Goal: Information Seeking & Learning: Learn about a topic

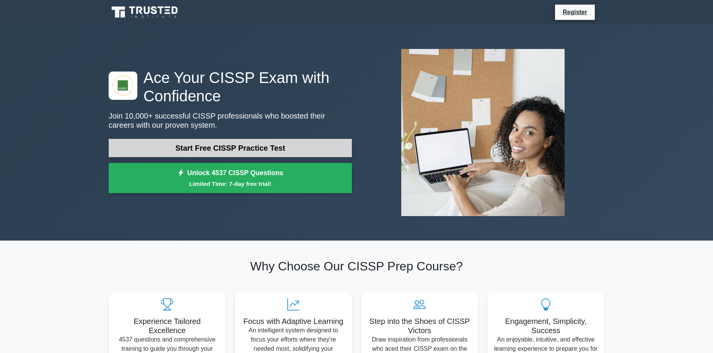
click at [280, 148] on link "Start Free CISSP Practice Test" at bounding box center [230, 148] width 243 height 18
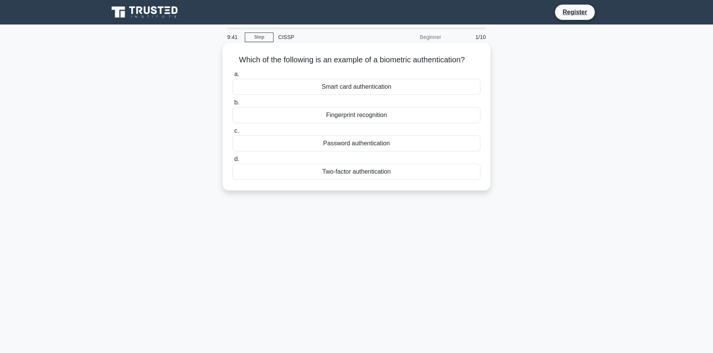
click at [377, 117] on div "Fingerprint recognition" at bounding box center [357, 115] width 248 height 16
click at [233, 105] on input "b. Fingerprint recognition" at bounding box center [233, 102] width 0 height 5
click at [388, 143] on div "Authorization" at bounding box center [357, 143] width 248 height 16
click at [233, 134] on input "c. Authorization" at bounding box center [233, 131] width 0 height 5
click at [355, 85] on div "Secure service" at bounding box center [357, 87] width 248 height 16
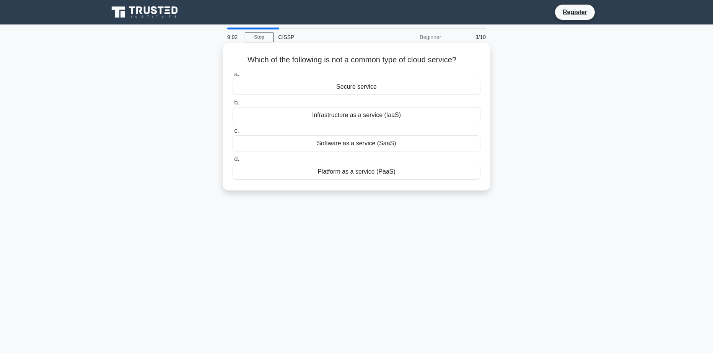
click at [233, 77] on input "a. Secure service" at bounding box center [233, 74] width 0 height 5
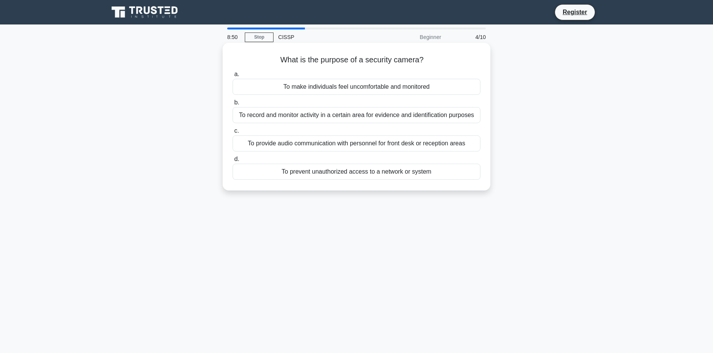
click at [422, 173] on div "To prevent unauthorized access to a network or system" at bounding box center [357, 172] width 248 height 16
click at [233, 162] on input "d. To prevent unauthorized access to a network or system" at bounding box center [233, 159] width 0 height 5
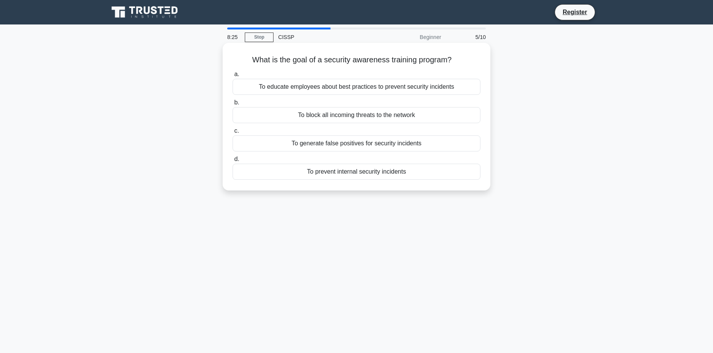
click at [340, 91] on div "To educate employees about best practices to prevent security incidents" at bounding box center [357, 87] width 248 height 16
click at [233, 77] on input "a. To educate employees about best practices to prevent security incidents" at bounding box center [233, 74] width 0 height 5
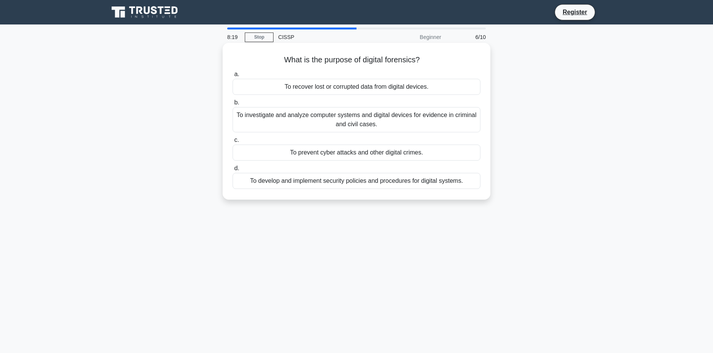
click at [333, 58] on h5 "What is the purpose of digital forensics? .spinner_0XTQ{transform-origin:center…" at bounding box center [356, 60] width 249 height 10
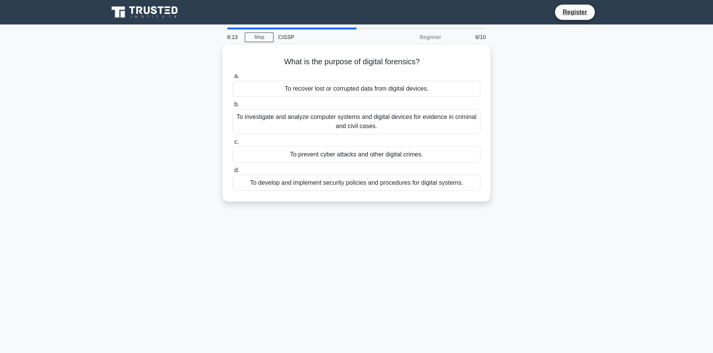
click at [568, 75] on div "What is the purpose of digital forensics? .spinner_0XTQ{transform-origin:center…" at bounding box center [356, 128] width 505 height 166
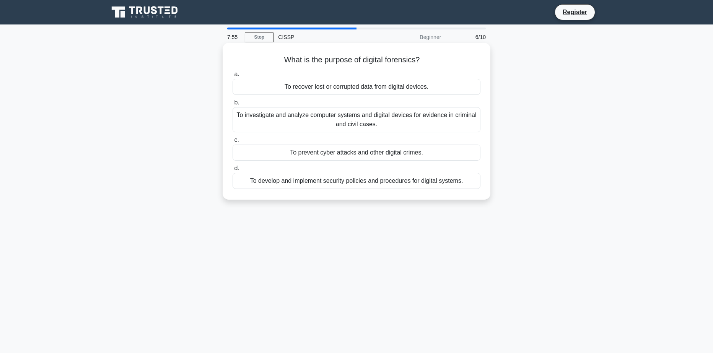
click at [371, 121] on div "To investigate and analyze computer systems and digital devices for evidence in…" at bounding box center [357, 119] width 248 height 25
click at [233, 105] on input "b. To investigate and analyze computer systems and digital devices for evidence…" at bounding box center [233, 102] width 0 height 5
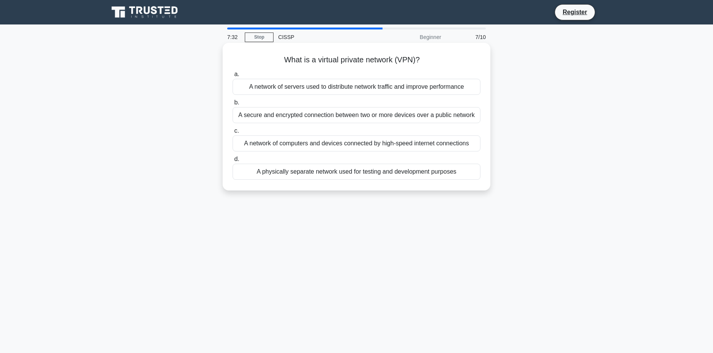
click at [422, 115] on div "A secure and encrypted connection between two or more devices over a public net…" at bounding box center [357, 115] width 248 height 16
click at [233, 105] on input "b. A secure and encrypted connection between two or more devices over a public …" at bounding box center [233, 102] width 0 height 5
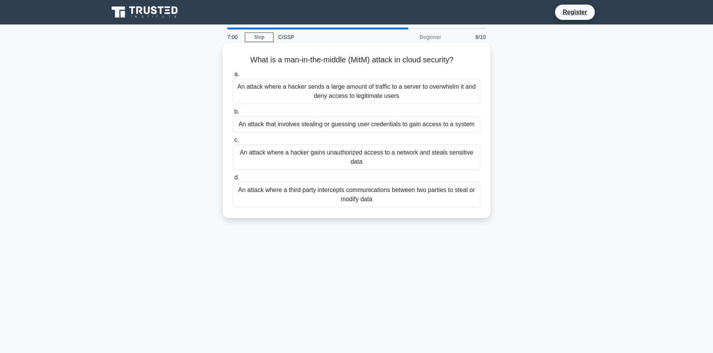
click at [393, 126] on div "An attack that involves stealing or guessing user credentials to gain access to…" at bounding box center [357, 124] width 248 height 16
click at [233, 114] on input "b. An attack that involves stealing or guessing user credentials to gain access…" at bounding box center [233, 111] width 0 height 5
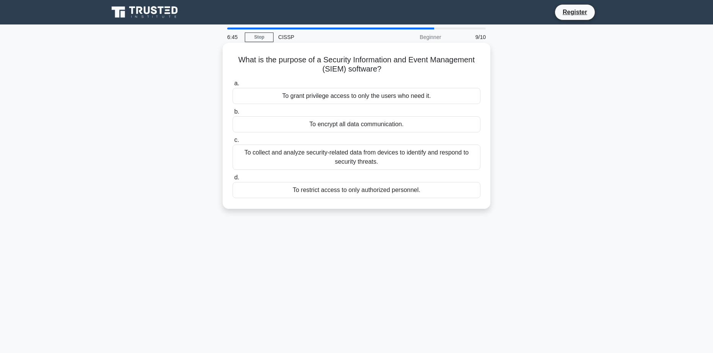
click at [401, 160] on div "To collect and analyze security-related data from devices to identify and respo…" at bounding box center [357, 157] width 248 height 25
click at [233, 143] on input "c. To collect and analyze security-related data from devices to identify and re…" at bounding box center [233, 140] width 0 height 5
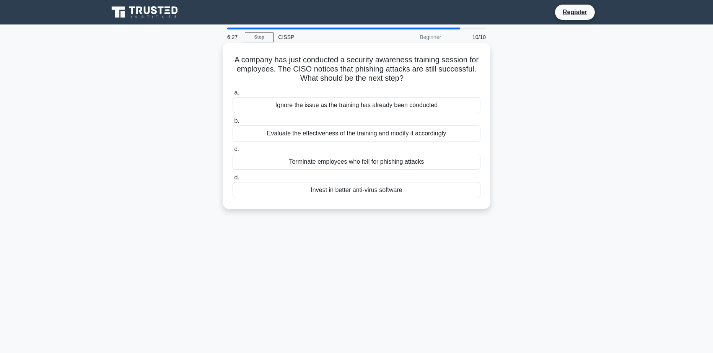
drag, startPoint x: 228, startPoint y: 59, endPoint x: 414, endPoint y: 189, distance: 227.4
click at [415, 192] on div "A company has just conducted a security awareness training session for employee…" at bounding box center [357, 126] width 262 height 160
drag, startPoint x: 383, startPoint y: 58, endPoint x: 339, endPoint y: 76, distance: 48.0
click at [339, 76] on h5 "A company has just conducted a security awareness training session for employee…" at bounding box center [356, 69] width 249 height 28
drag, startPoint x: 232, startPoint y: 56, endPoint x: 408, endPoint y: 78, distance: 176.9
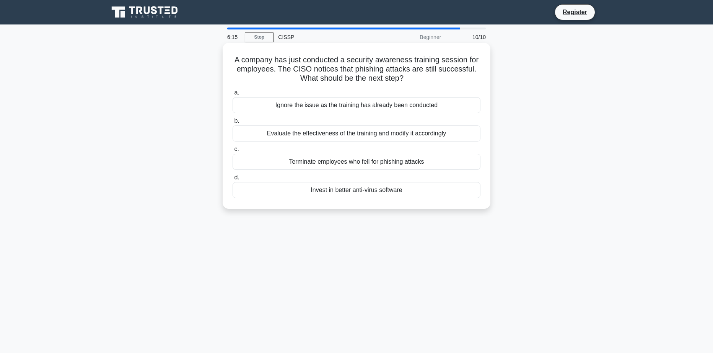
click at [408, 78] on h5 "A company has just conducted a security awareness training session for employee…" at bounding box center [356, 69] width 249 height 28
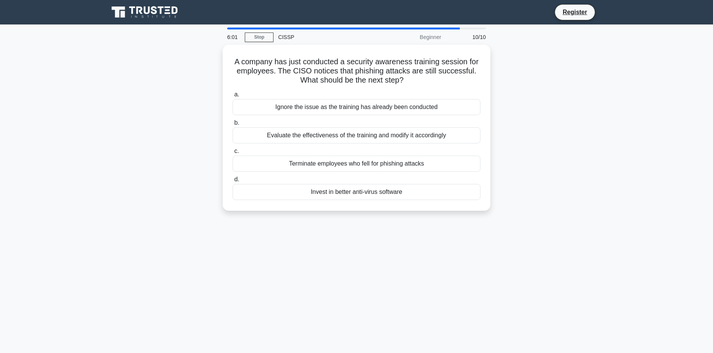
click at [550, 123] on div "A company has just conducted a security awareness training session for employee…" at bounding box center [356, 132] width 505 height 175
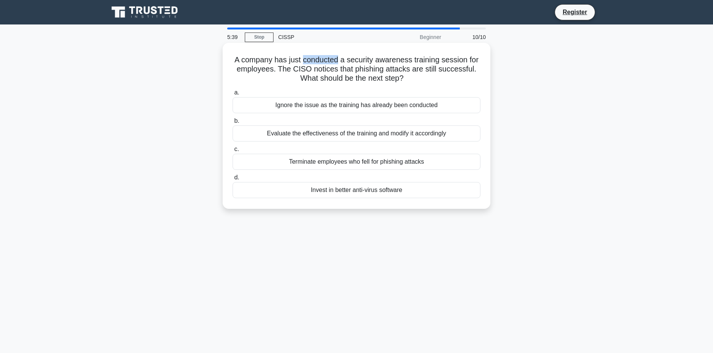
drag, startPoint x: 339, startPoint y: 58, endPoint x: 303, endPoint y: 59, distance: 35.6
click at [303, 59] on h5 "A company has just conducted a security awareness training session for employee…" at bounding box center [356, 69] width 249 height 28
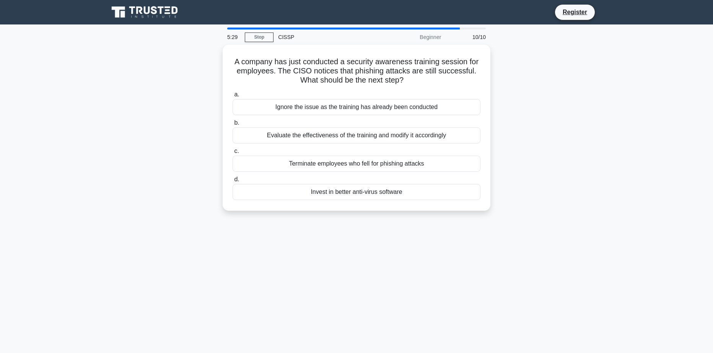
drag, startPoint x: 676, startPoint y: 253, endPoint x: 664, endPoint y: 247, distance: 12.8
click at [670, 251] on main "5:29 Stop CISSP Beginner 10/10 A company has just conducted a security awarenes…" at bounding box center [356, 218] width 713 height 389
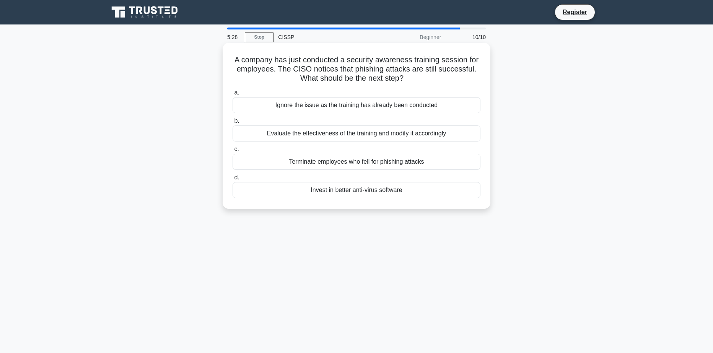
click at [320, 59] on h5 "A company has just conducted a security awareness training session for employee…" at bounding box center [356, 69] width 249 height 28
click at [321, 59] on h5 "A company has just conducted a security awareness training session for employee…" at bounding box center [356, 69] width 249 height 28
click at [321, 59] on h5 "Bir şirket yakın zamanda çalışanlara yönelik bir güvenlik farkındalığı eğitim o…" at bounding box center [356, 69] width 249 height 28
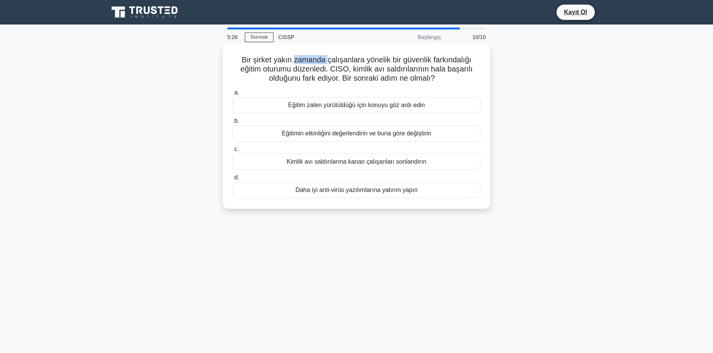
click at [321, 59] on h5 "Bir şirket yakın zamanda çalışanlara yönelik bir güvenlik farkındalığı eğitim o…" at bounding box center [356, 69] width 249 height 28
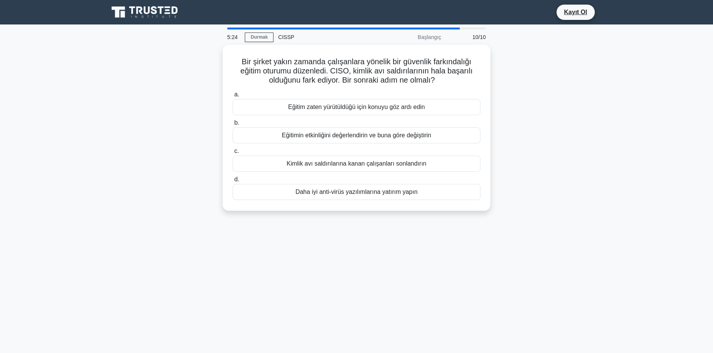
click at [655, 208] on main "5:24 Durmak CISSP Başlangıç 10/10 Bir şirket yakın zamanda çalışanlara yönelik …" at bounding box center [356, 218] width 713 height 389
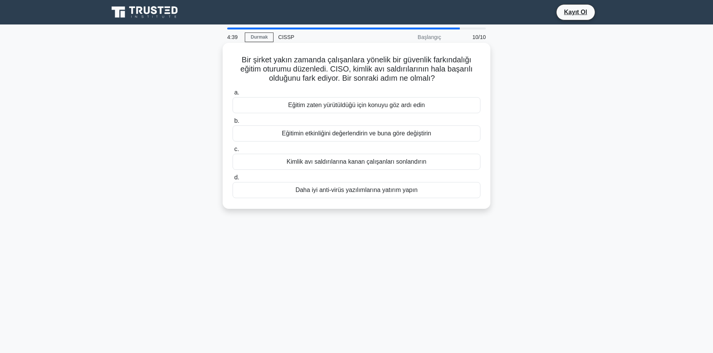
click at [366, 134] on div "Eğitimin etkinliğini değerlendirin ve buna göre değiştirin" at bounding box center [357, 134] width 248 height 16
click at [233, 124] on input "b. Eğitimin etkinliğini değerlendirin ve buna göre değiştirin" at bounding box center [233, 121] width 0 height 5
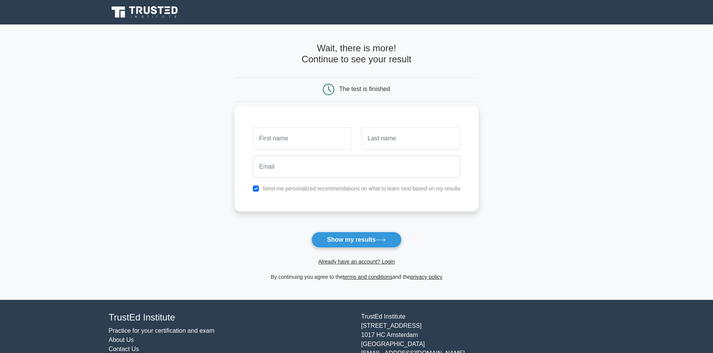
click at [315, 132] on input "text" at bounding box center [302, 138] width 99 height 22
type input "Isa"
type input "Gundogdu"
type input "isagundogduhtc@gmail.com"
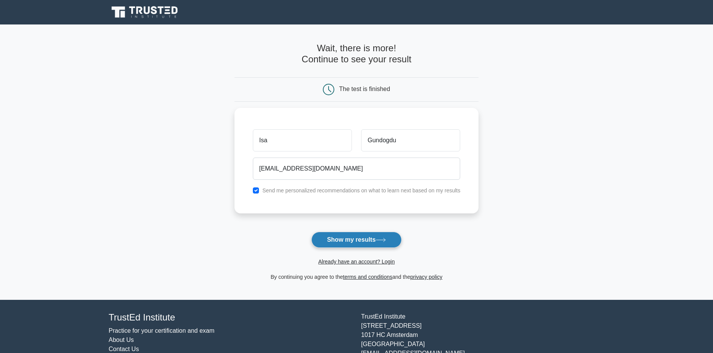
click at [371, 239] on button "Show my results" at bounding box center [356, 240] width 90 height 16
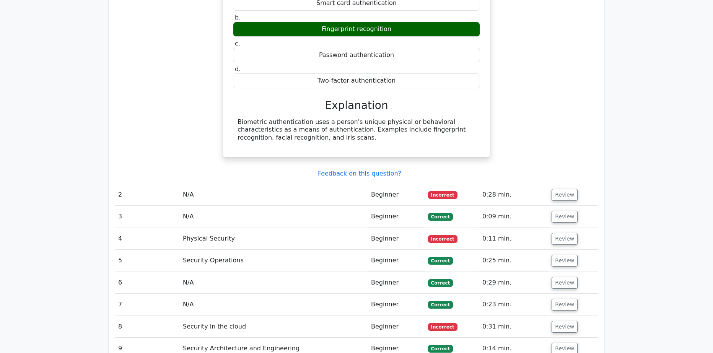
scroll to position [727, 0]
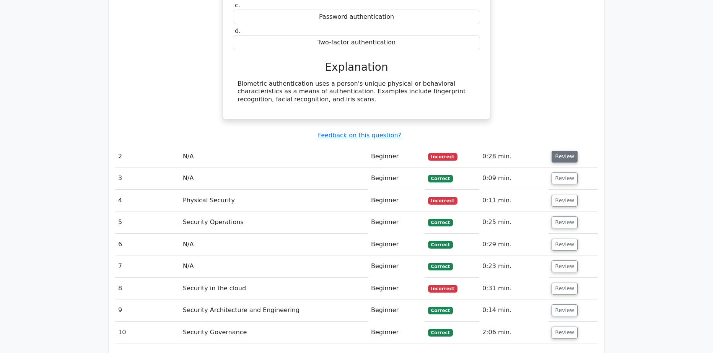
click at [561, 151] on button "Review" at bounding box center [565, 157] width 26 height 12
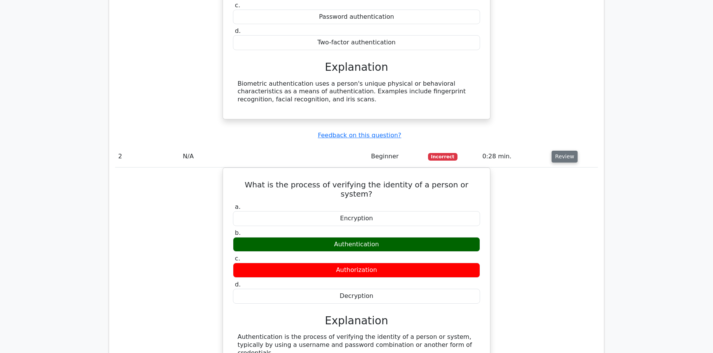
click at [562, 151] on button "Review" at bounding box center [565, 157] width 26 height 12
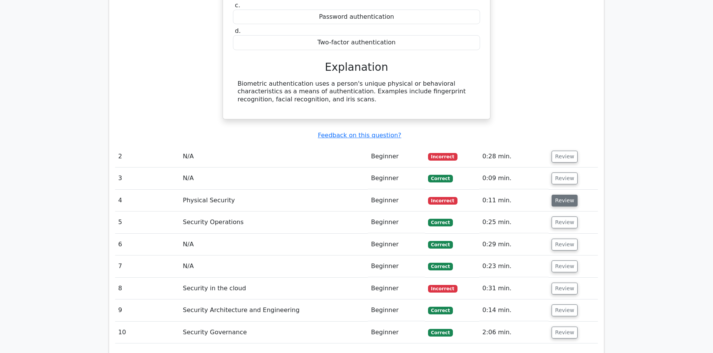
click at [564, 195] on button "Review" at bounding box center [565, 201] width 26 height 12
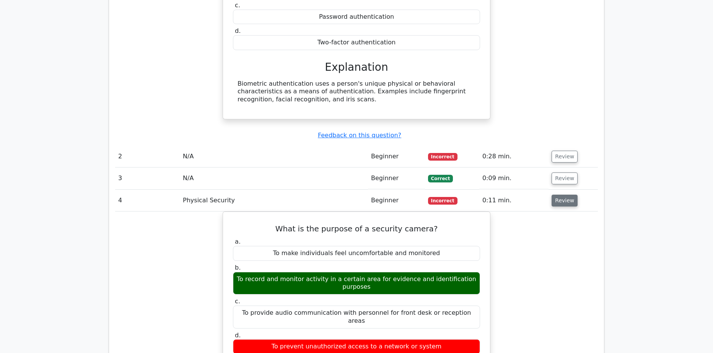
click at [568, 195] on button "Review" at bounding box center [565, 201] width 26 height 12
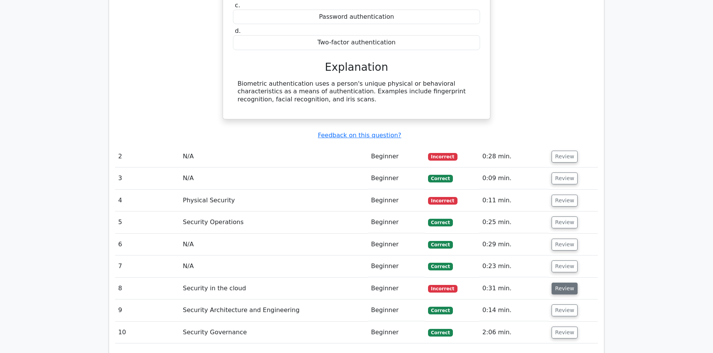
click at [564, 283] on button "Review" at bounding box center [565, 289] width 26 height 12
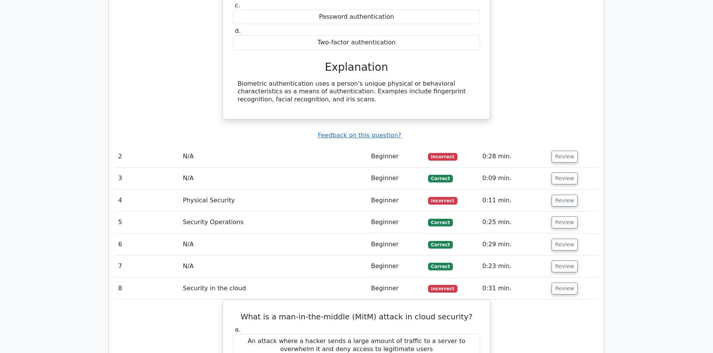
scroll to position [804, 0]
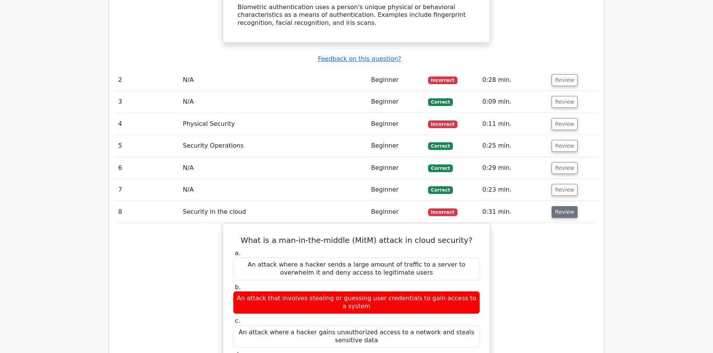
click at [552, 206] on button "Review" at bounding box center [565, 212] width 26 height 12
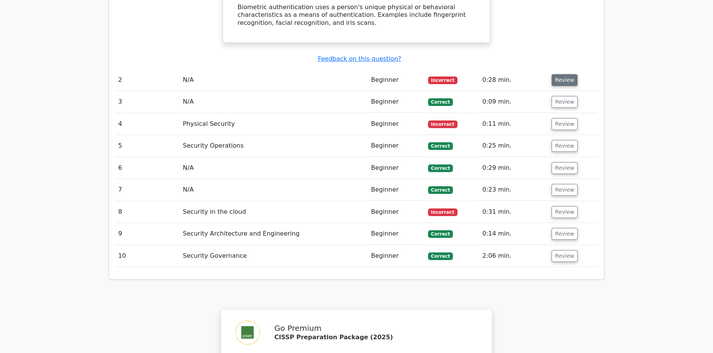
click at [564, 74] on button "Review" at bounding box center [565, 80] width 26 height 12
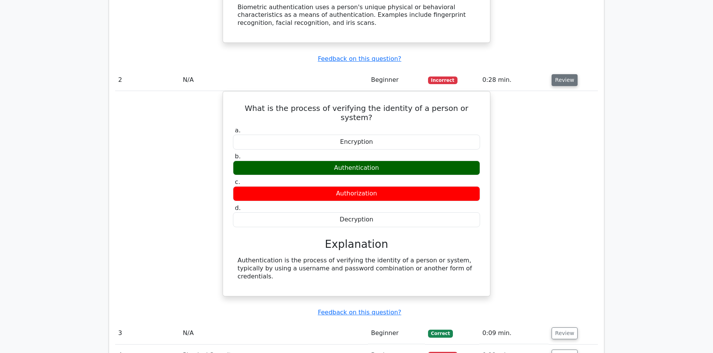
click at [562, 74] on button "Review" at bounding box center [565, 80] width 26 height 12
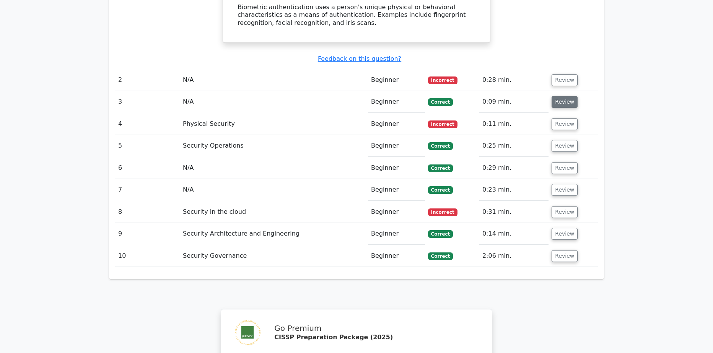
click at [564, 96] on button "Review" at bounding box center [565, 102] width 26 height 12
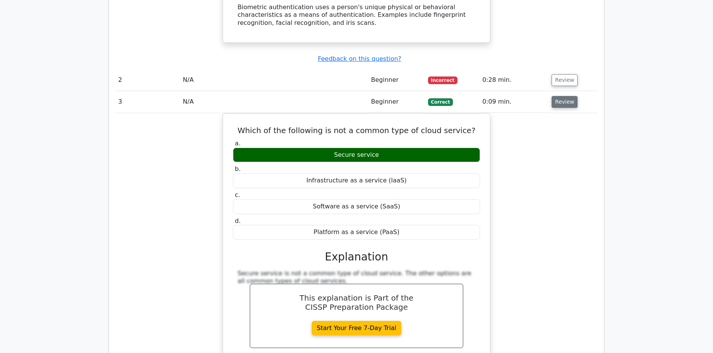
click at [562, 96] on button "Review" at bounding box center [565, 102] width 26 height 12
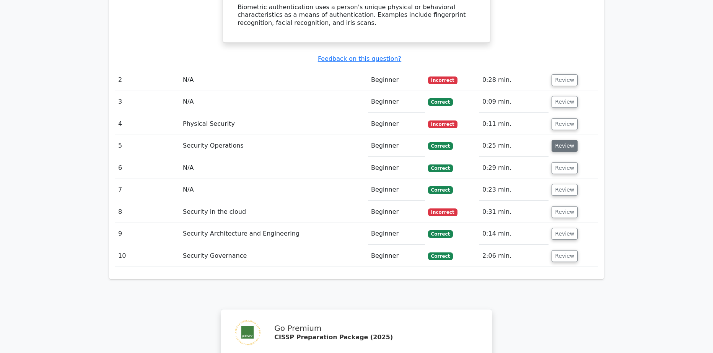
click at [569, 140] on button "Review" at bounding box center [565, 146] width 26 height 12
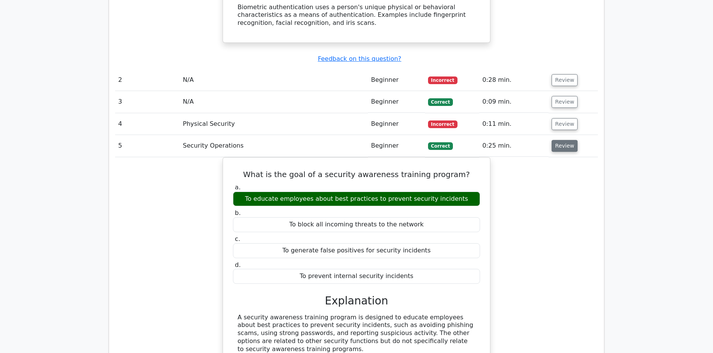
click at [566, 140] on button "Review" at bounding box center [565, 146] width 26 height 12
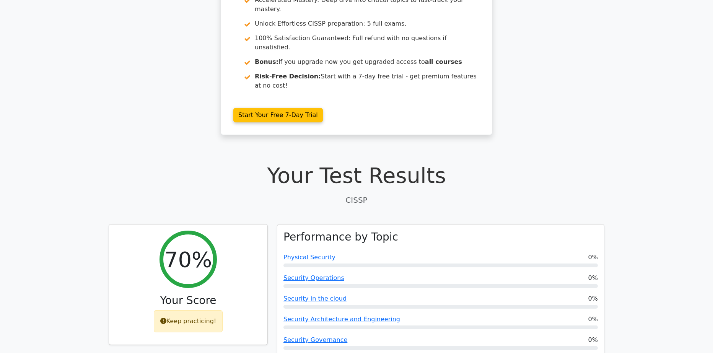
scroll to position [0, 0]
